Goal: Task Accomplishment & Management: Manage account settings

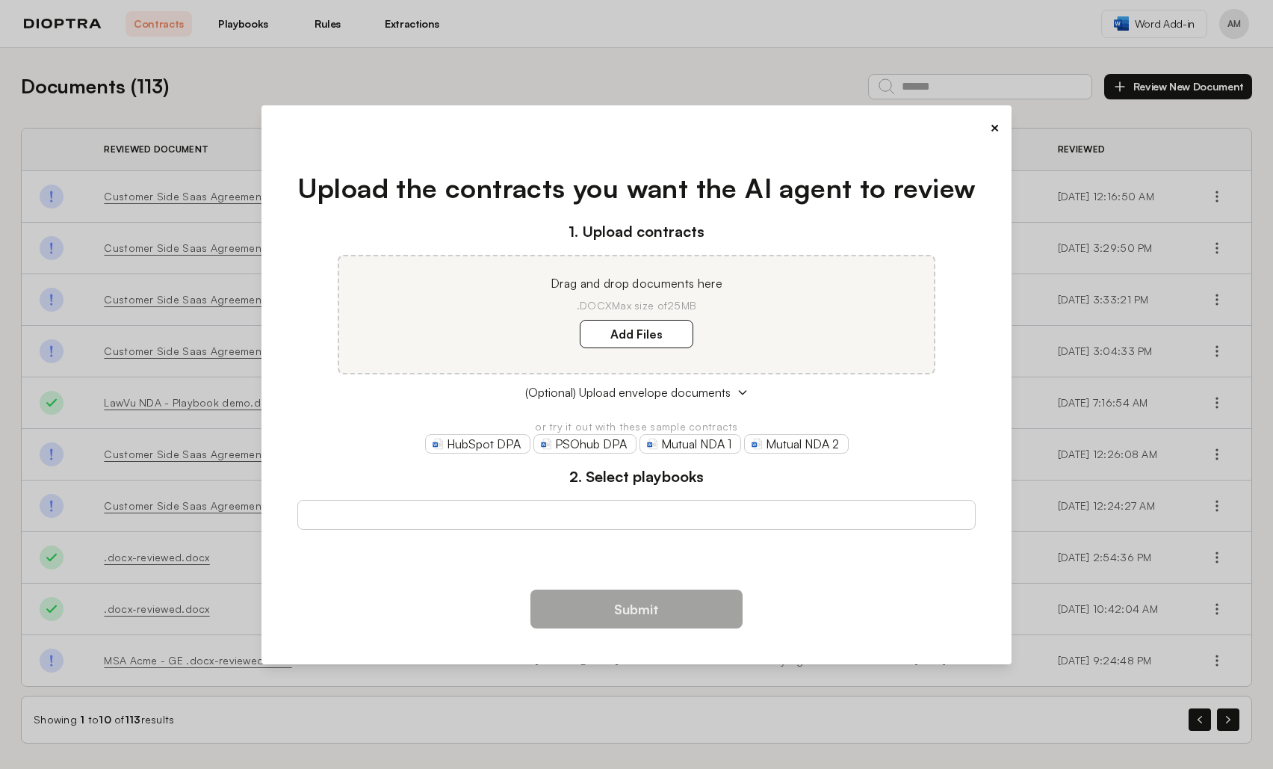
click at [995, 126] on button "×" at bounding box center [995, 127] width 10 height 21
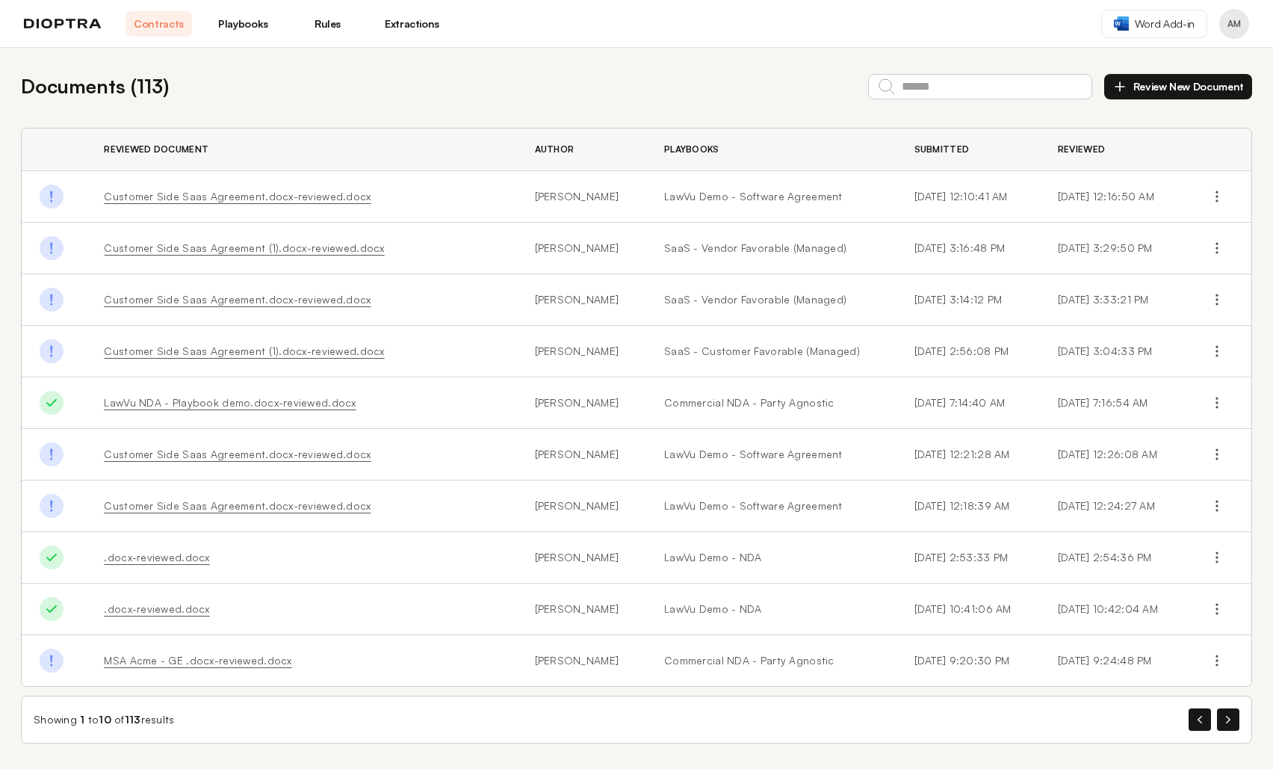
scroll to position [16, 0]
click at [267, 31] on link "Playbooks" at bounding box center [243, 23] width 67 height 25
click at [245, 20] on link "Playbooks" at bounding box center [243, 23] width 67 height 25
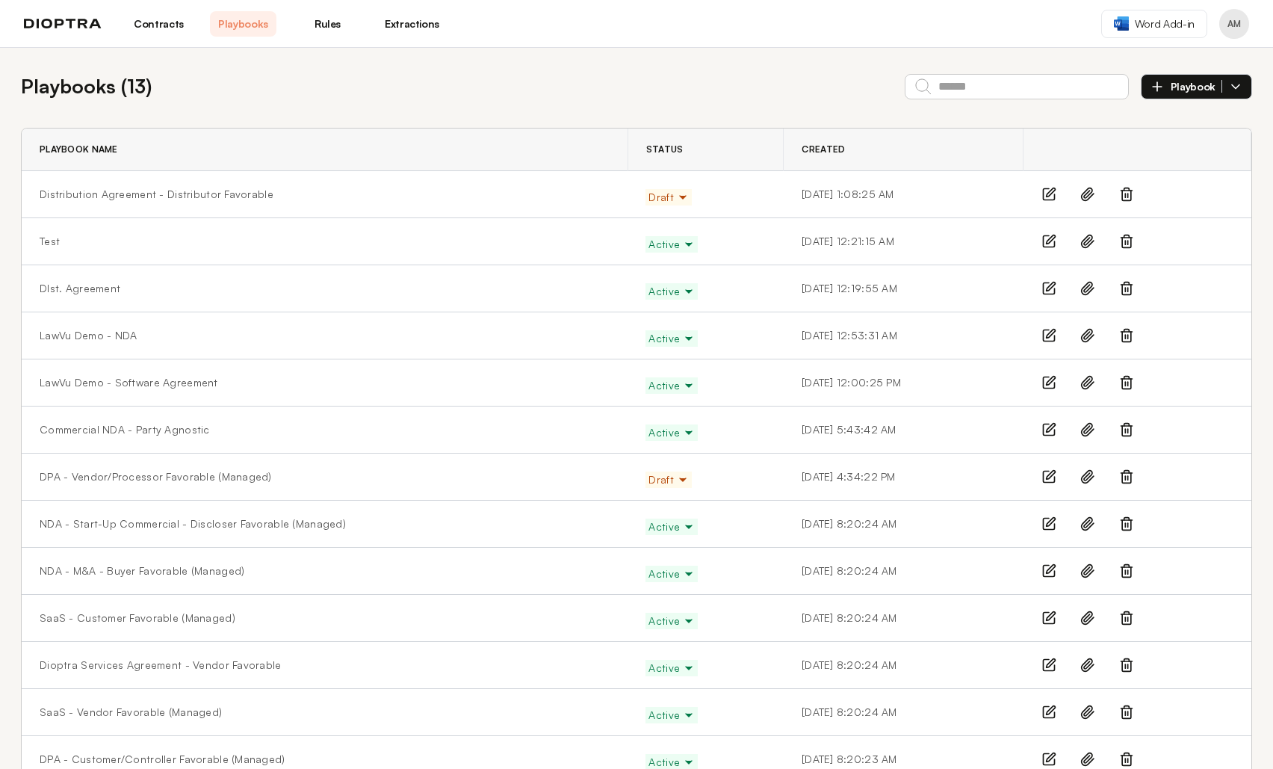
click at [1237, 25] on button "Profile menu" at bounding box center [1234, 24] width 30 height 30
click at [1163, 92] on button "Integrations" at bounding box center [1178, 88] width 142 height 27
click at [1228, 22] on button "Profile menu" at bounding box center [1234, 24] width 30 height 30
click at [1138, 60] on button "Profile" at bounding box center [1178, 62] width 142 height 27
